Goal: Use online tool/utility: Utilize a website feature to perform a specific function

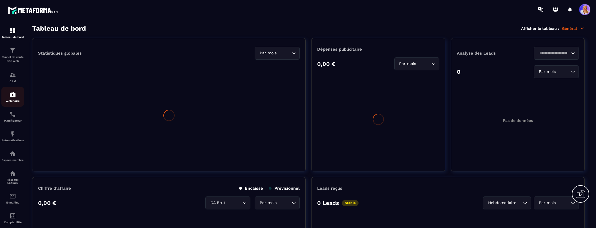
click at [12, 95] on img at bounding box center [12, 94] width 7 height 7
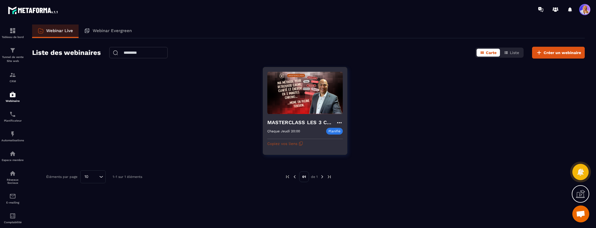
click at [299, 143] on icon "button" at bounding box center [301, 143] width 5 height 5
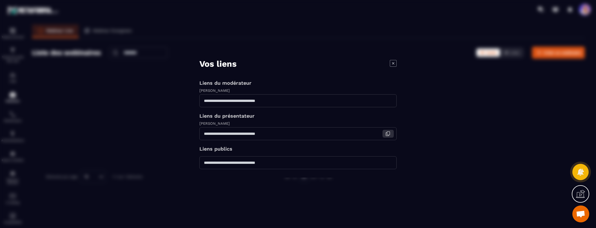
click at [388, 134] on icon "Modal window" at bounding box center [387, 133] width 5 height 5
drag, startPoint x: 393, startPoint y: 63, endPoint x: 381, endPoint y: 63, distance: 12.1
click at [392, 63] on icon "Modal window" at bounding box center [393, 63] width 7 height 7
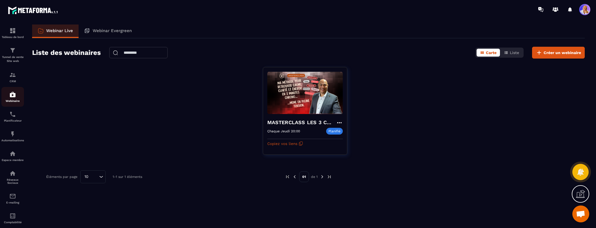
click at [11, 95] on img at bounding box center [12, 94] width 7 height 7
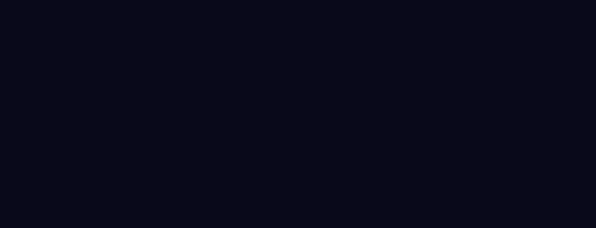
select select "******"
select select "*****"
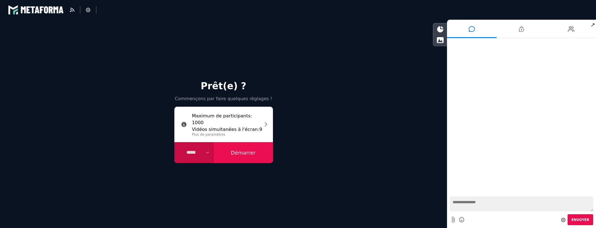
click at [239, 153] on button "Démarrer" at bounding box center [243, 152] width 59 height 21
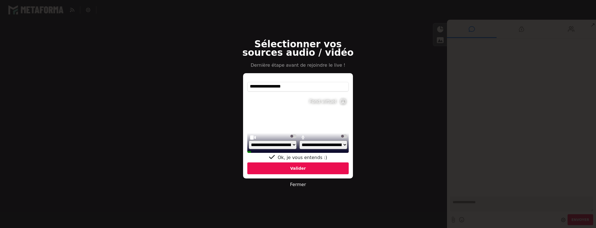
click at [301, 169] on div "Valider" at bounding box center [297, 169] width 101 height 12
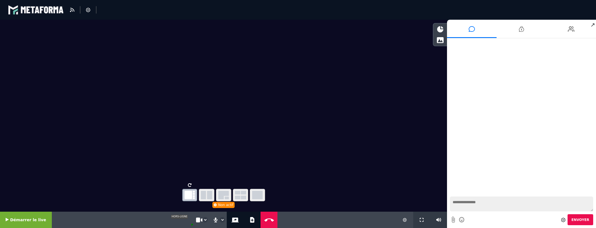
click at [225, 196] on icon "button" at bounding box center [223, 195] width 11 height 8
click at [208, 196] on icon "button" at bounding box center [207, 195] width 12 height 8
click at [250, 218] on icon at bounding box center [252, 220] width 4 height 6
select select "******"
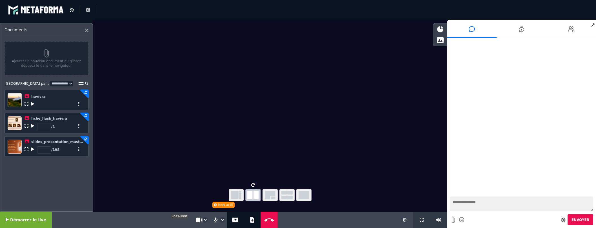
click at [33, 219] on span "Démarrer le live" at bounding box center [28, 220] width 36 height 5
click at [269, 194] on icon "button" at bounding box center [270, 195] width 11 height 8
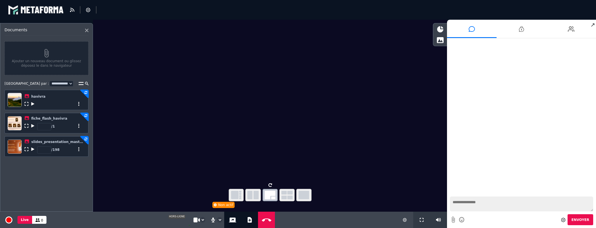
click at [269, 194] on icon "button" at bounding box center [270, 195] width 11 height 8
click at [252, 195] on icon "button" at bounding box center [253, 195] width 12 height 8
click at [237, 194] on icon "button" at bounding box center [236, 195] width 10 height 8
click at [11, 219] on icon at bounding box center [8, 221] width 7 height 5
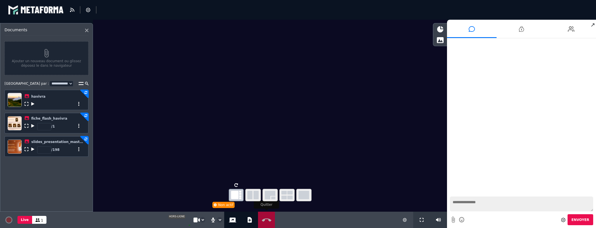
click at [261, 221] on icon at bounding box center [267, 220] width 12 height 4
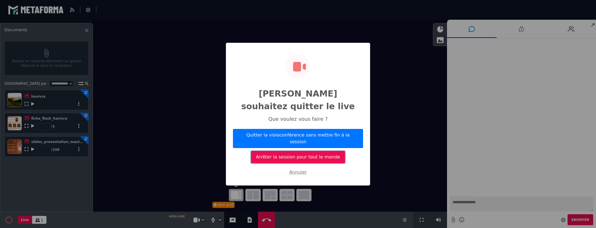
click at [294, 151] on button "Arrêter la session pour tout le monde" at bounding box center [298, 157] width 94 height 12
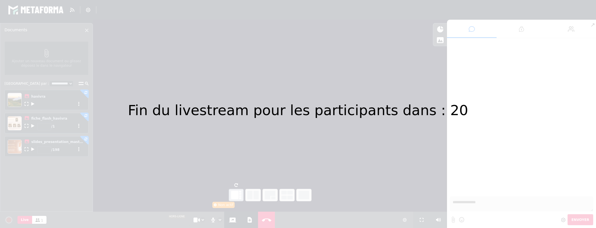
select select "*****"
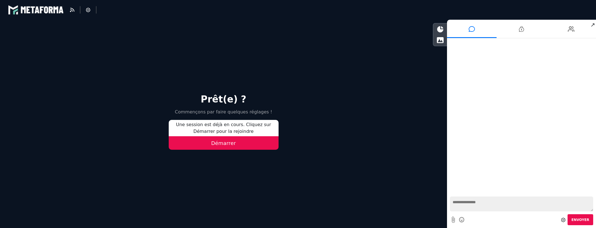
click at [222, 144] on button "Démarrer" at bounding box center [224, 143] width 110 height 14
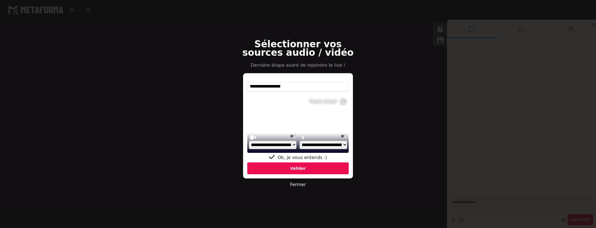
click at [299, 170] on div "Valider" at bounding box center [297, 169] width 101 height 12
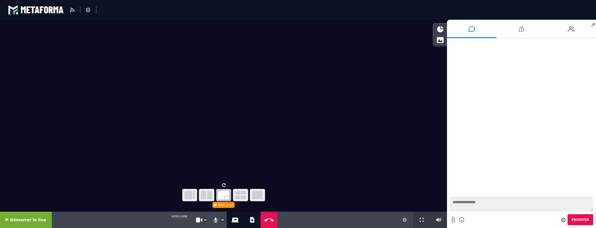
click at [258, 193] on icon "button" at bounding box center [257, 195] width 11 height 8
click at [189, 195] on icon "button" at bounding box center [190, 195] width 10 height 8
click at [203, 220] on select "**********" at bounding box center [205, 220] width 5 height 5
click at [203, 218] on select "**********" at bounding box center [205, 220] width 5 height 5
click at [224, 194] on icon "button" at bounding box center [223, 195] width 11 height 8
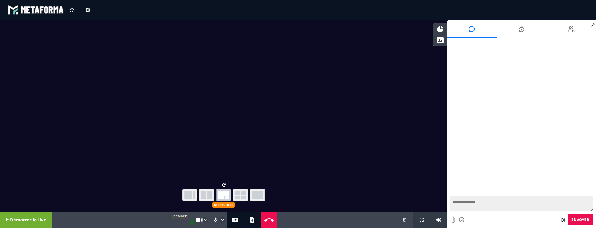
click at [190, 194] on icon "button" at bounding box center [190, 195] width 10 height 8
click at [208, 194] on icon "button" at bounding box center [207, 195] width 12 height 8
click at [232, 219] on icon at bounding box center [235, 220] width 7 height 5
click at [29, 219] on span "Démarrer le live" at bounding box center [28, 220] width 36 height 5
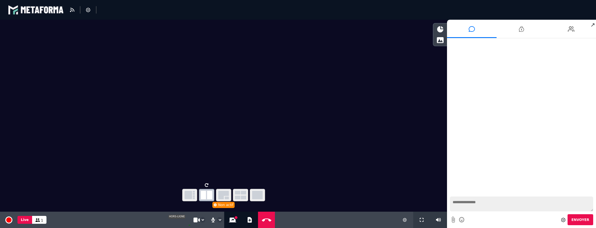
click at [174, 216] on video at bounding box center [179, 219] width 23 height 11
